Goal: Information Seeking & Learning: Understand process/instructions

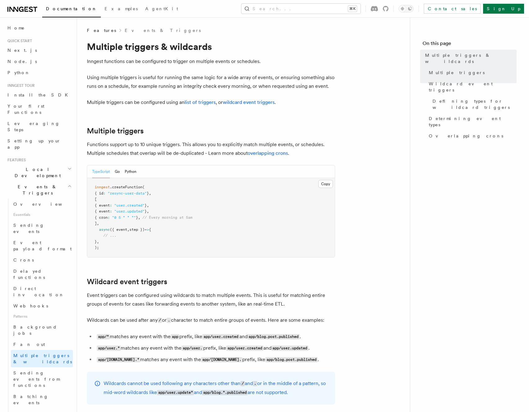
drag, startPoint x: 227, startPoint y: 161, endPoint x: 227, endPoint y: 168, distance: 7.2
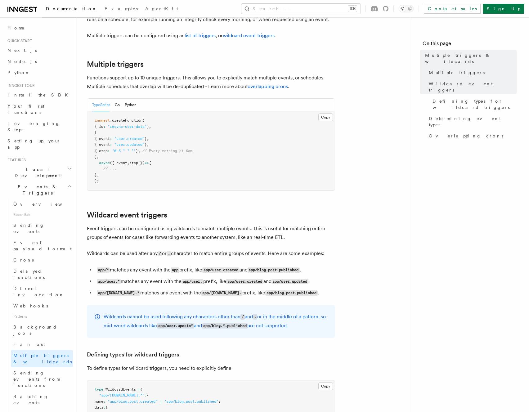
scroll to position [70, 0]
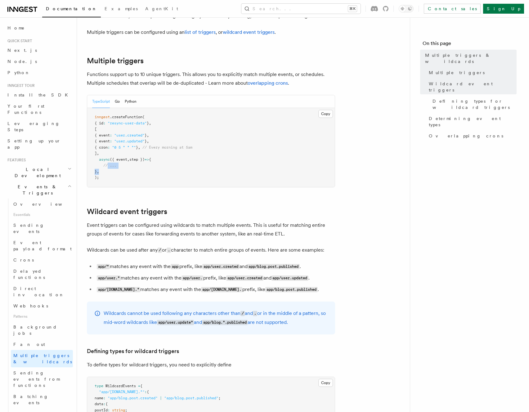
drag, startPoint x: 152, startPoint y: 170, endPoint x: 109, endPoint y: 162, distance: 44.2
click at [106, 163] on pre "inngest .createFunction ( { id : "resync-user-data" } , [ { event : "user.creat…" at bounding box center [211, 147] width 248 height 79
drag, startPoint x: 169, startPoint y: 162, endPoint x: 97, endPoint y: 114, distance: 86.2
click at [97, 114] on pre "inngest .createFunction ( { id : "resync-user-data" } , [ { event : "user.creat…" at bounding box center [211, 147] width 248 height 79
copy code "nngest .createFunction ( { id : "resync-user-data" } , [ { event : "user.create…"
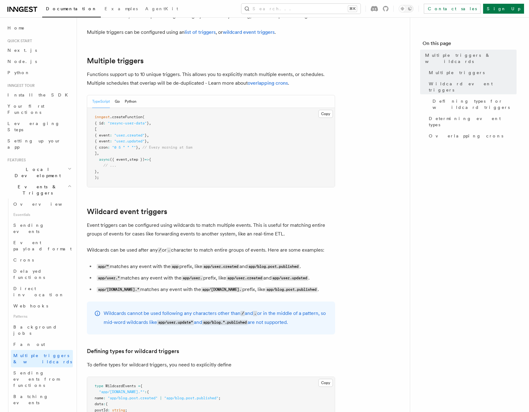
click at [201, 131] on pre "inngest .createFunction ( { id : "resync-user-data" } , [ { event : "user.creat…" at bounding box center [211, 147] width 248 height 79
drag, startPoint x: 160, startPoint y: 143, endPoint x: 90, endPoint y: 137, distance: 69.4
click at [90, 137] on pre "inngest .createFunction ( { id : "resync-user-data" } , [ { event : "user.creat…" at bounding box center [211, 147] width 248 height 79
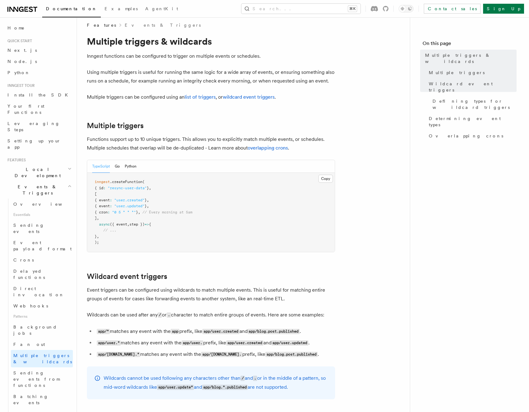
scroll to position [0, 0]
